Goal: Complete application form

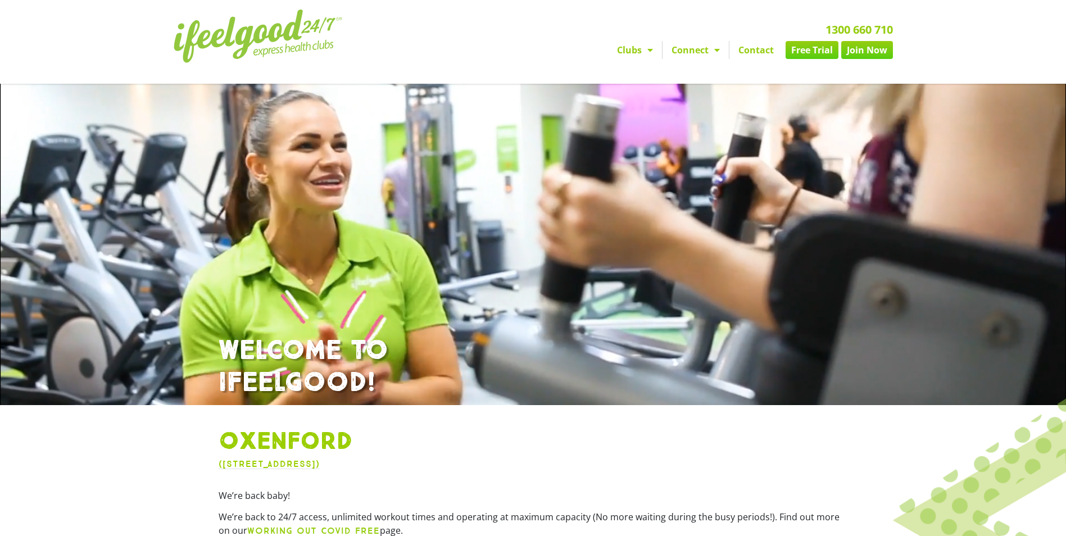
click at [856, 47] on link "Join Now" at bounding box center [867, 50] width 52 height 18
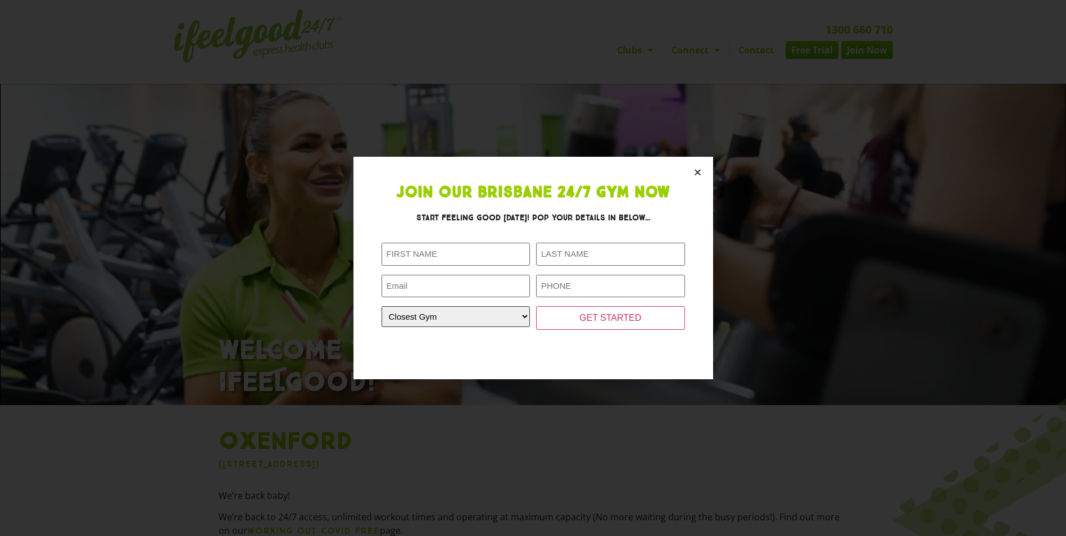
click at [478, 322] on select "Closest Gym Alexandra Hills Calamvale Coopers Plains Middle Park Oxenford Oxley…" at bounding box center [456, 316] width 149 height 21
select select "Oxenford"
click at [382, 306] on select "Closest Gym Alexandra Hills Calamvale Coopers Plains Middle Park Oxenford Oxley…" at bounding box center [456, 316] width 149 height 21
click at [418, 259] on input "First Name (Required)" at bounding box center [456, 254] width 149 height 23
type input "Sam"
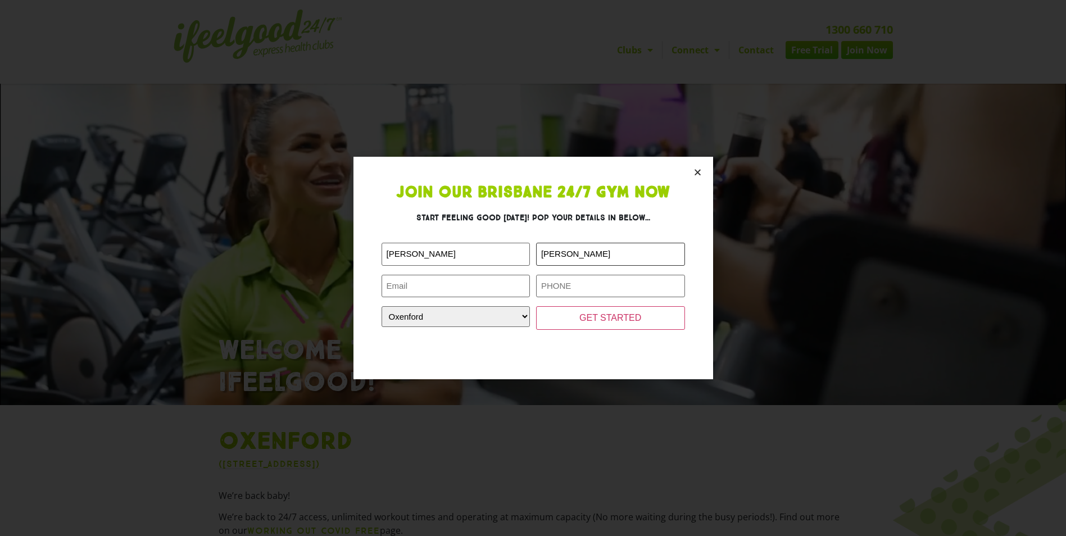
type input "Tomson"
click at [421, 286] on input "Email (Required)" at bounding box center [456, 286] width 149 height 23
click at [736, 377] on div "Join Our Brisbane 24/7 Gym Now Start feeling good today! Pop your details in be…" at bounding box center [533, 268] width 1066 height 536
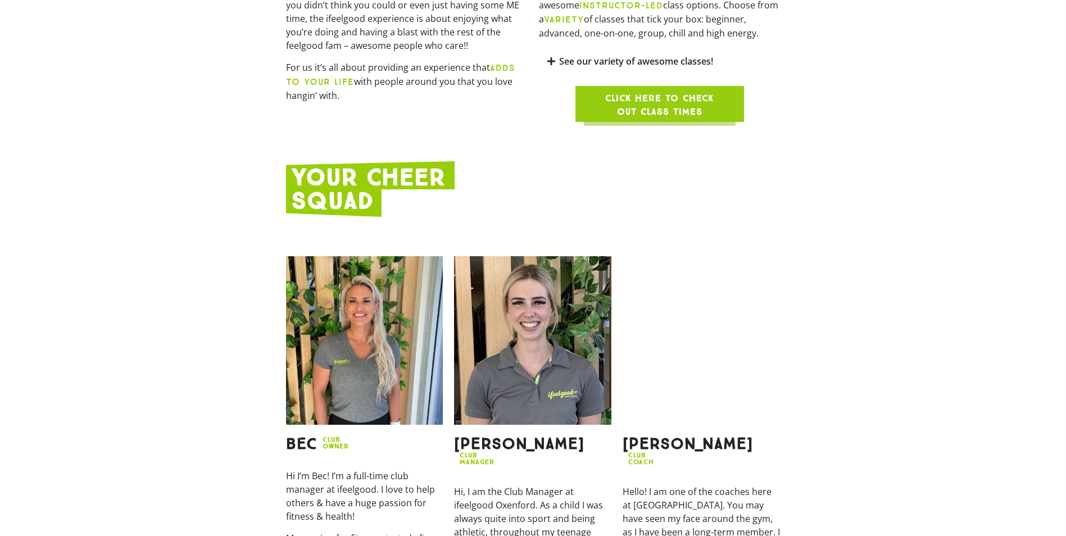
scroll to position [1180, 0]
